Goal: Transaction & Acquisition: Purchase product/service

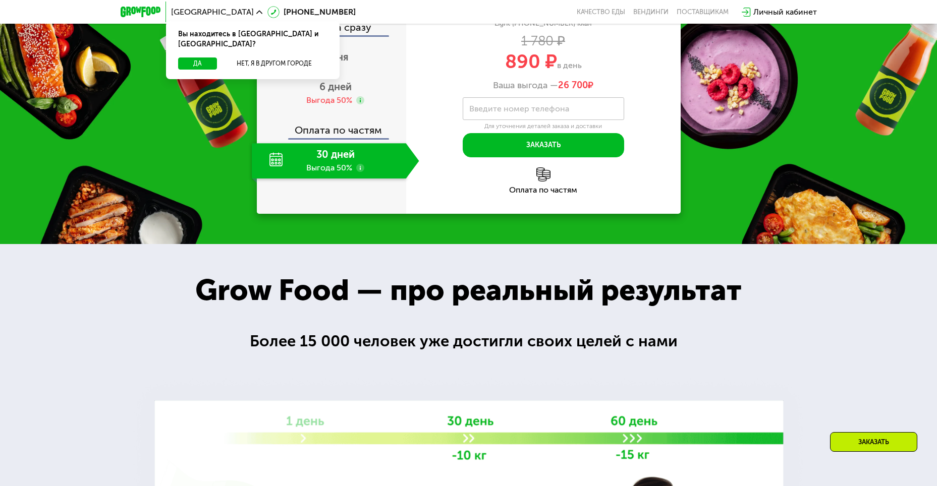
scroll to position [1413, 0]
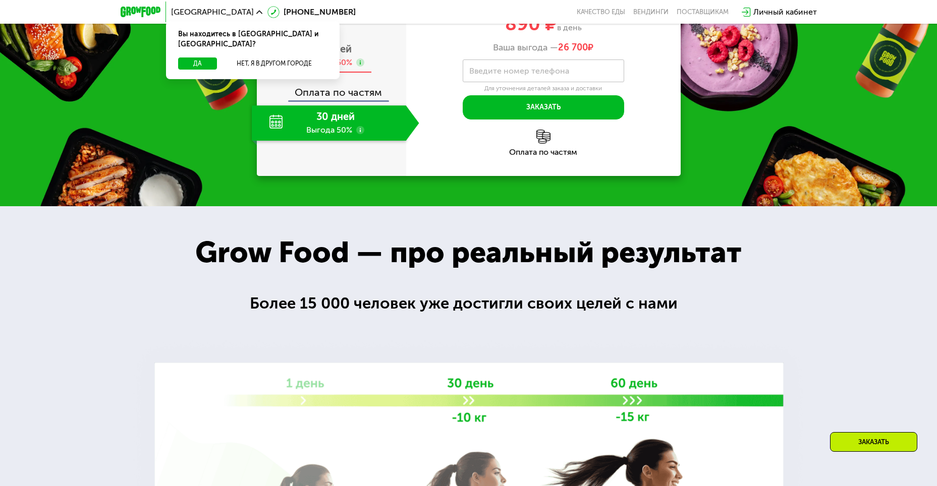
click at [329, 68] on div "Выгода 50%" at bounding box center [329, 62] width 46 height 11
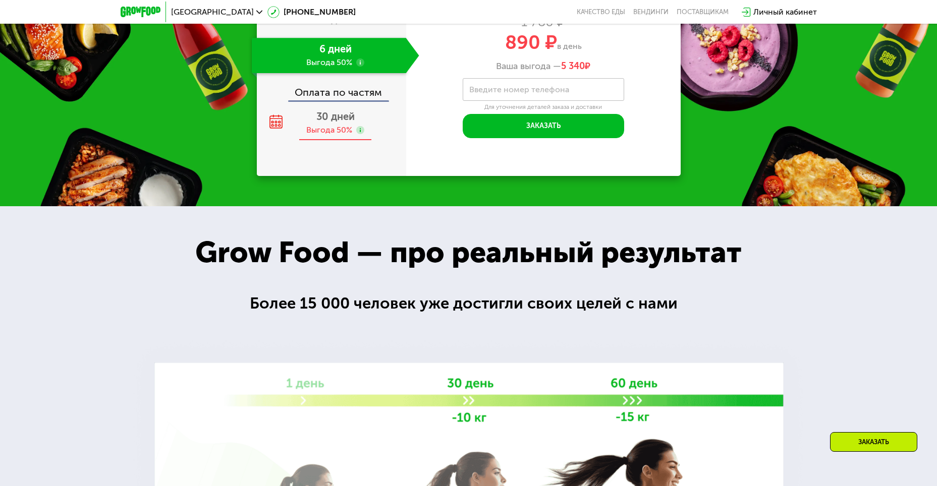
click at [330, 123] on span "30 дней" at bounding box center [335, 117] width 38 height 12
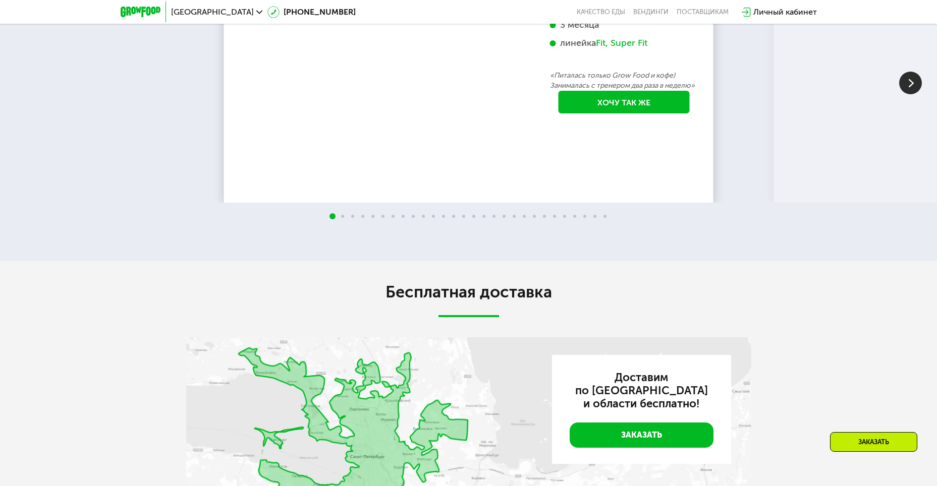
scroll to position [2221, 0]
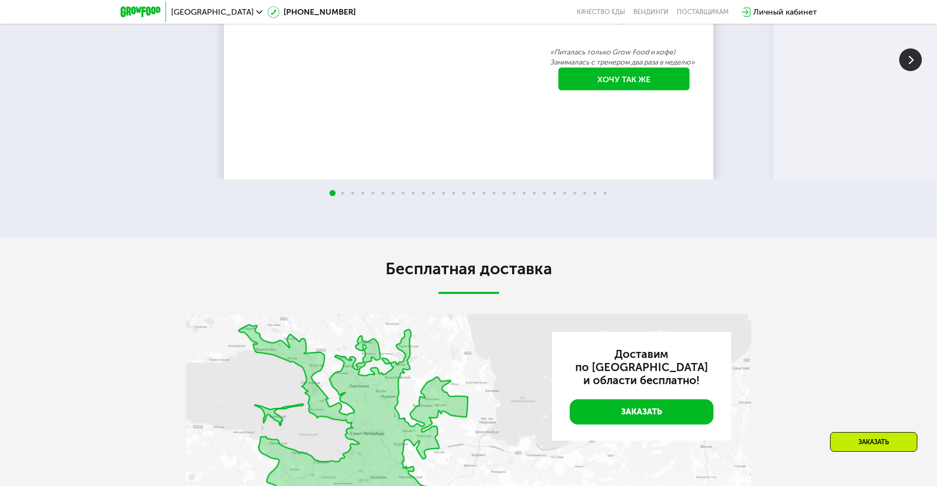
click at [907, 71] on img at bounding box center [910, 59] width 23 height 23
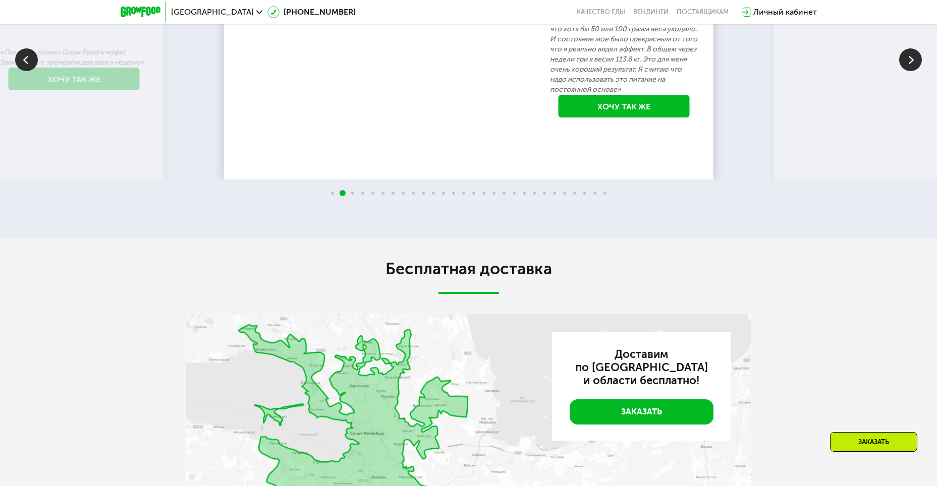
click at [911, 71] on img at bounding box center [910, 59] width 23 height 23
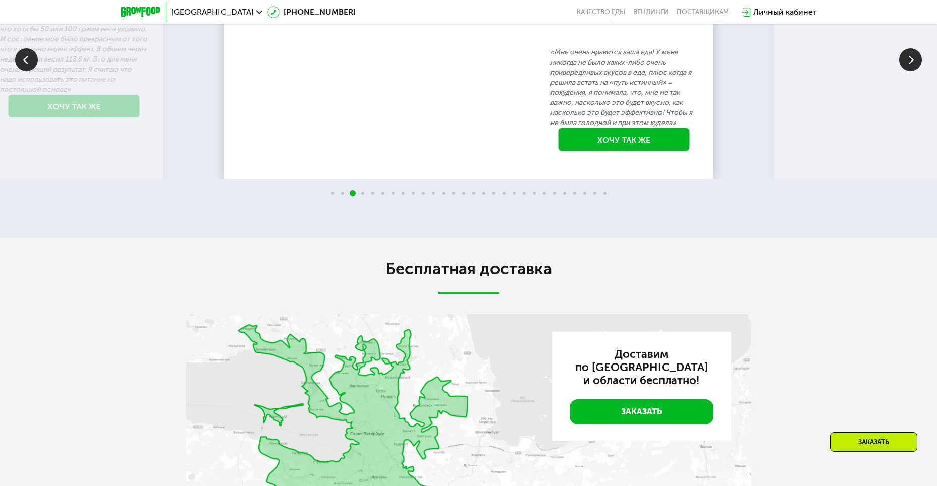
click at [904, 71] on img at bounding box center [910, 59] width 23 height 23
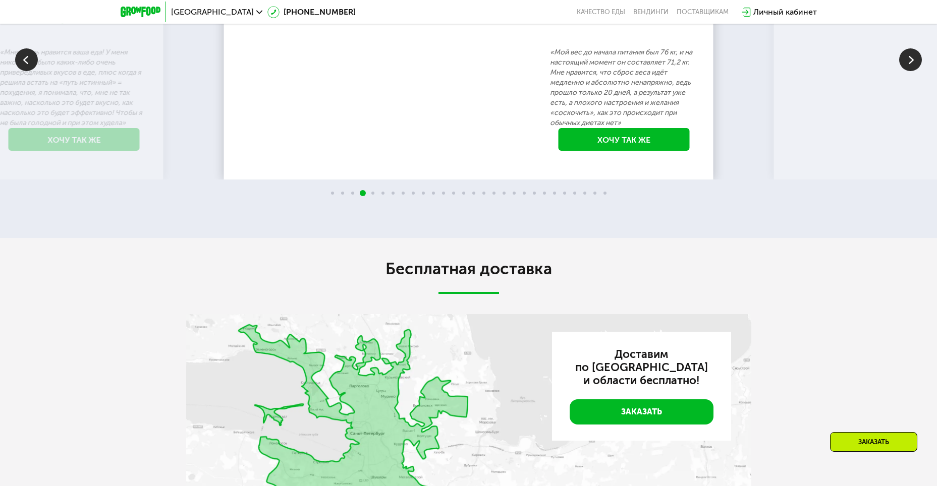
click at [911, 71] on img at bounding box center [910, 59] width 23 height 23
click at [912, 71] on img at bounding box center [910, 59] width 23 height 23
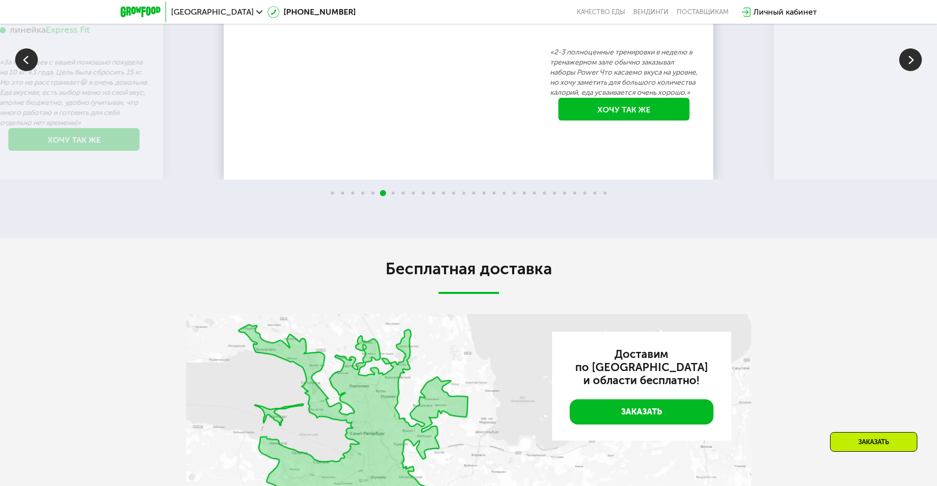
click at [912, 71] on img at bounding box center [910, 59] width 23 height 23
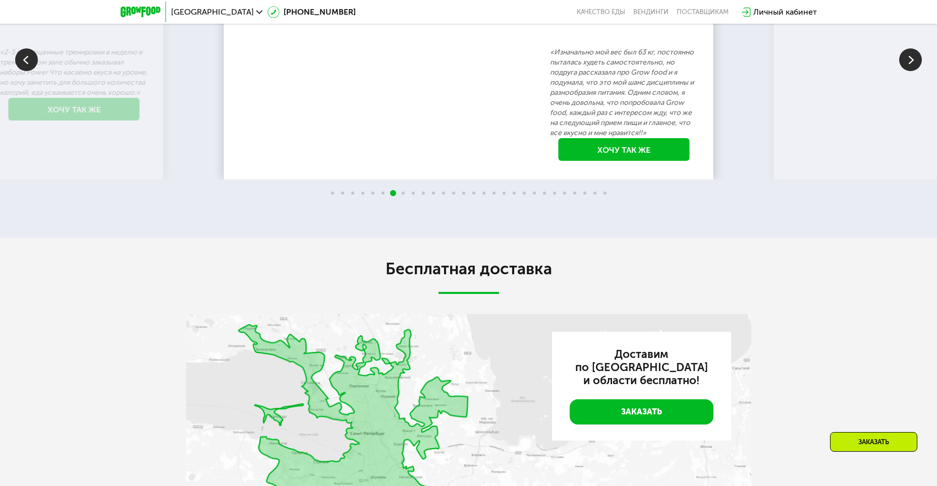
click at [910, 71] on img at bounding box center [910, 59] width 23 height 23
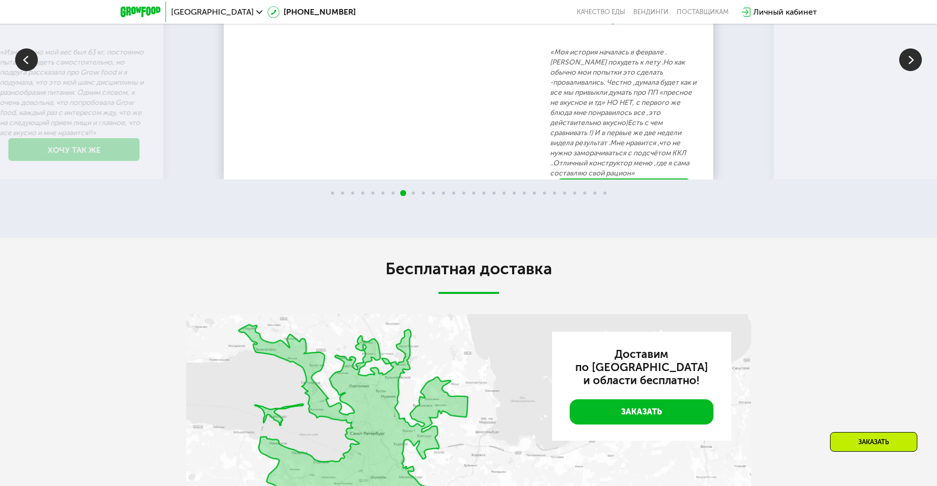
click at [914, 71] on img at bounding box center [910, 59] width 23 height 23
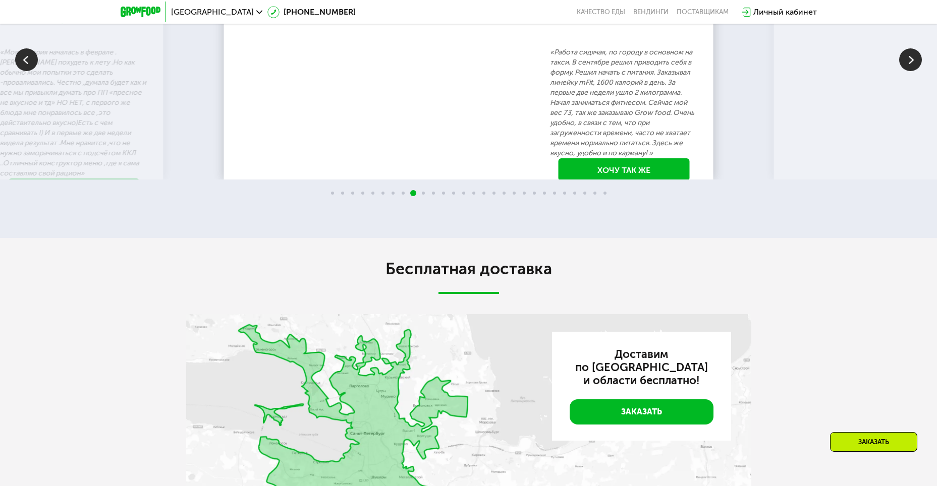
click at [907, 71] on img at bounding box center [910, 59] width 23 height 23
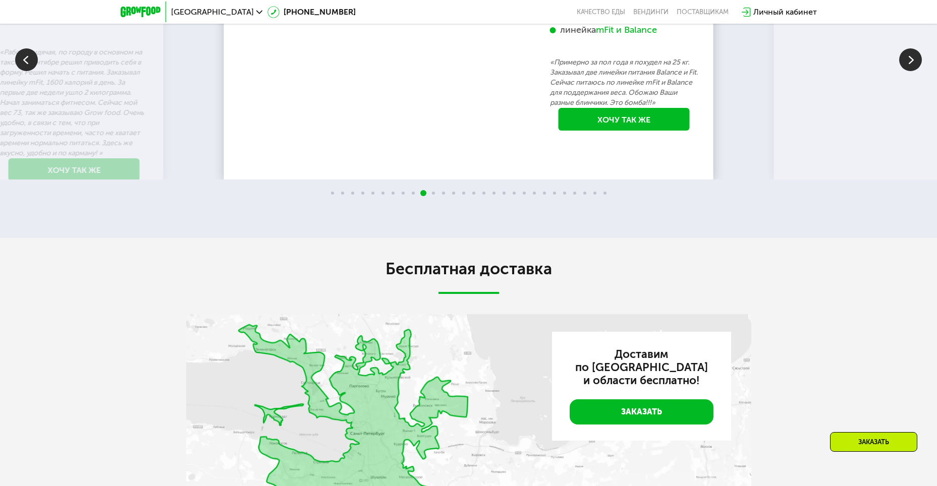
click at [907, 71] on img at bounding box center [910, 59] width 23 height 23
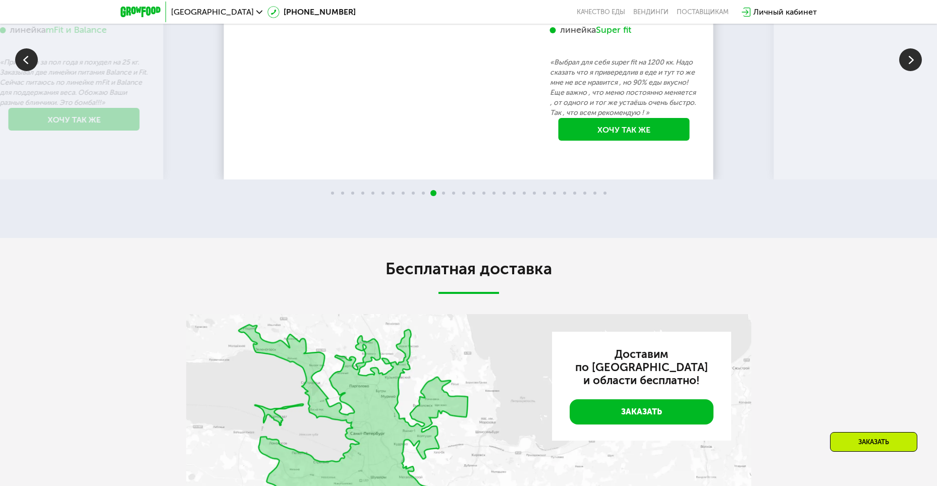
click at [912, 71] on img at bounding box center [910, 59] width 23 height 23
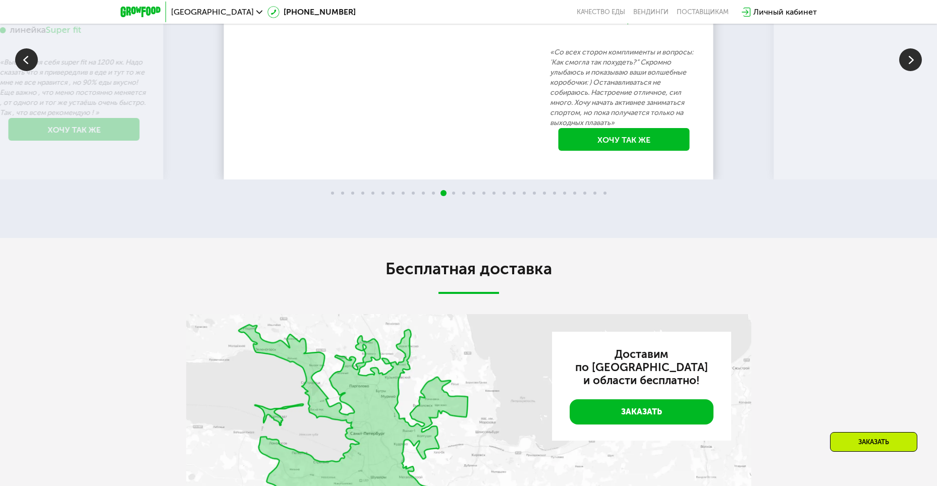
click at [912, 71] on img at bounding box center [910, 59] width 23 height 23
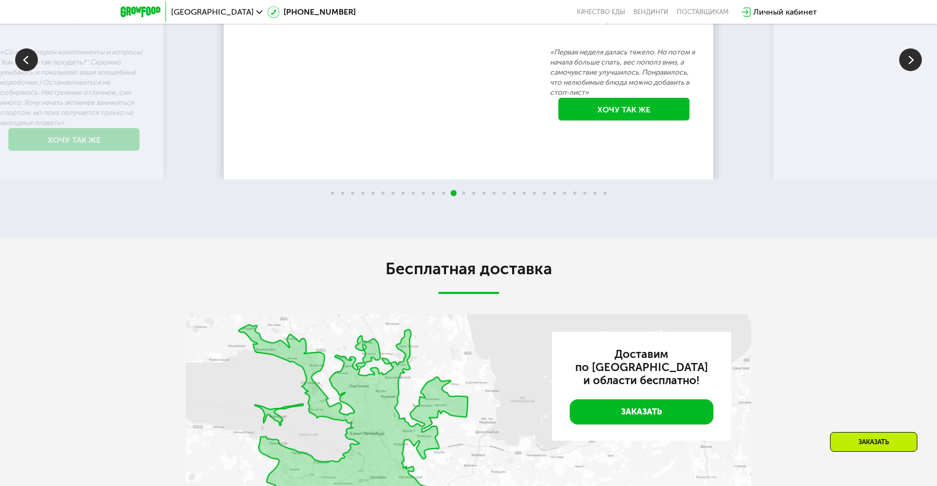
click at [17, 71] on img at bounding box center [26, 59] width 23 height 23
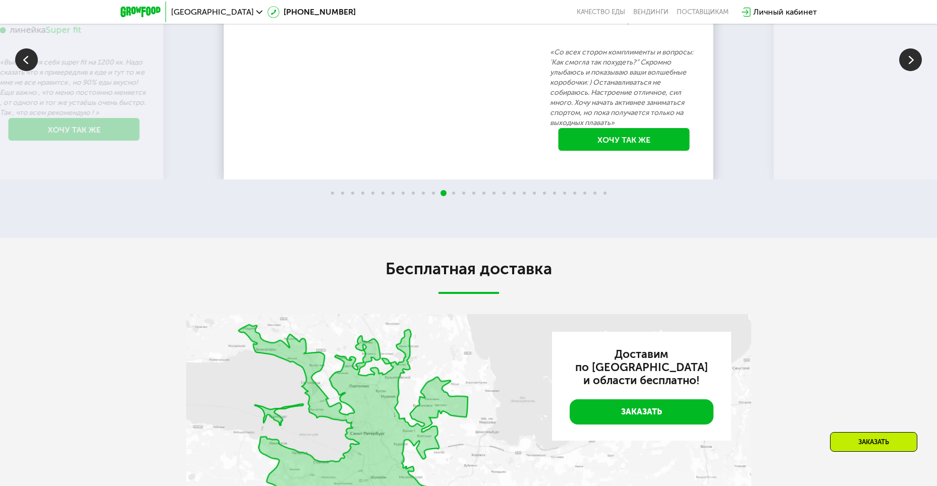
click at [910, 71] on img at bounding box center [910, 59] width 23 height 23
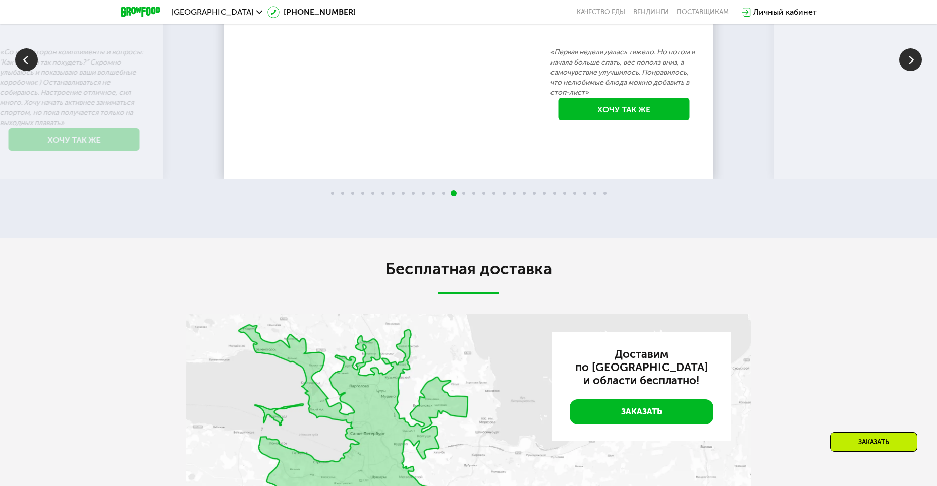
click at [921, 71] on img at bounding box center [910, 59] width 23 height 23
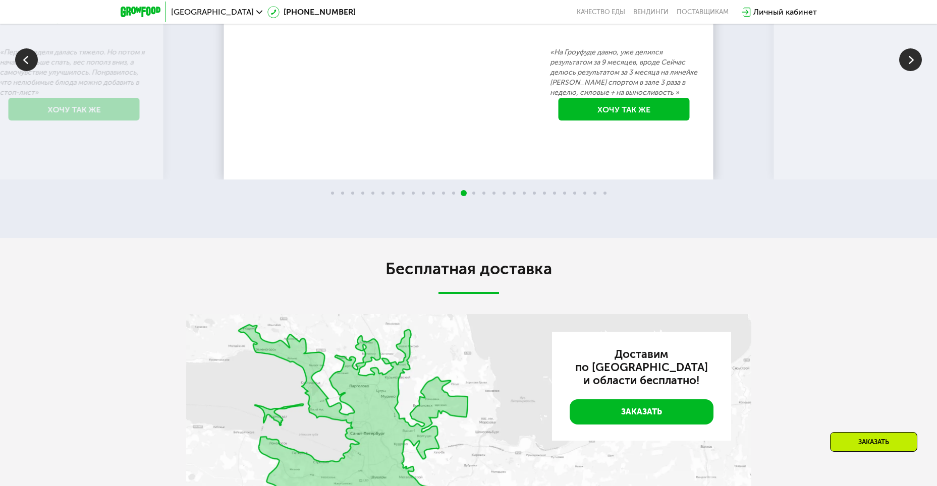
click at [918, 71] on img at bounding box center [910, 59] width 23 height 23
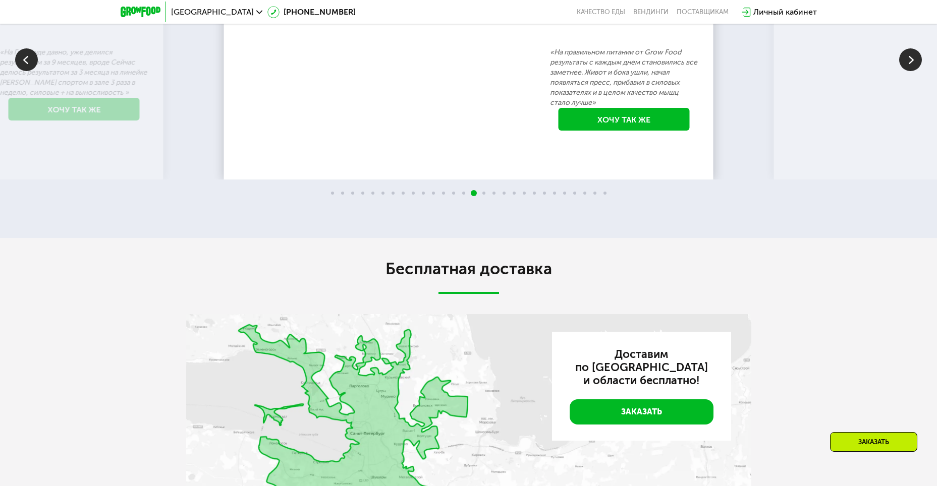
click at [918, 71] on img at bounding box center [910, 59] width 23 height 23
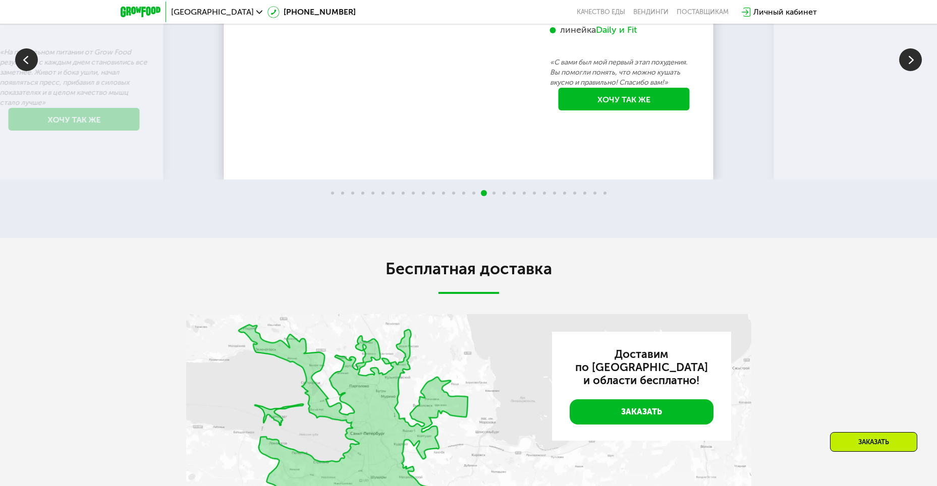
click at [918, 71] on img at bounding box center [910, 59] width 23 height 23
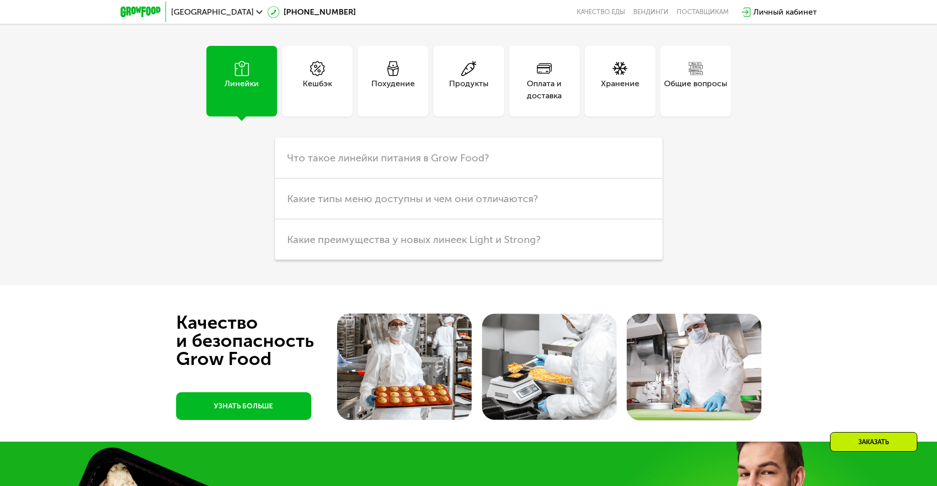
scroll to position [2877, 0]
